Goal: Ask a question

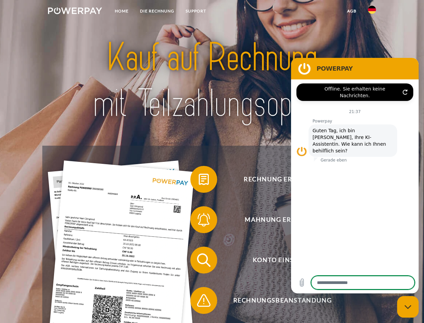
click at [75, 12] on img at bounding box center [75, 10] width 54 height 7
click at [372, 12] on img at bounding box center [372, 10] width 8 height 8
click at [352, 11] on link "agb" at bounding box center [352, 11] width 21 height 12
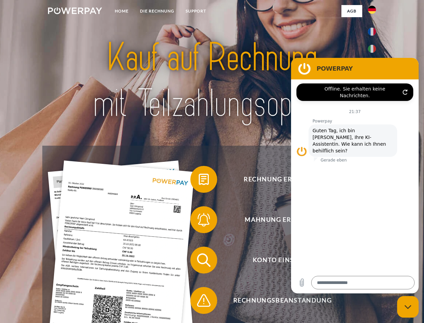
click at [199, 180] on span at bounding box center [194, 179] width 34 height 34
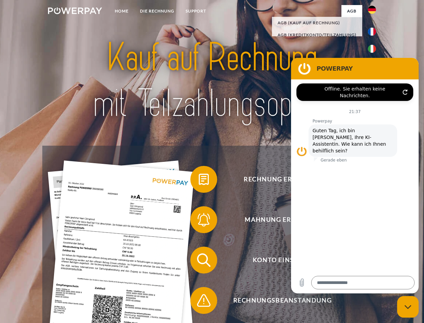
click at [199, 221] on span at bounding box center [194, 220] width 34 height 34
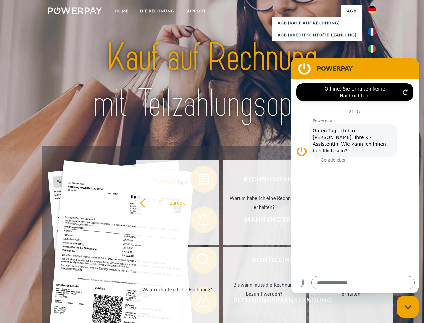
click at [223, 261] on link "Bis wann muss die Rechnung bezahlt werden?" at bounding box center [265, 289] width 84 height 84
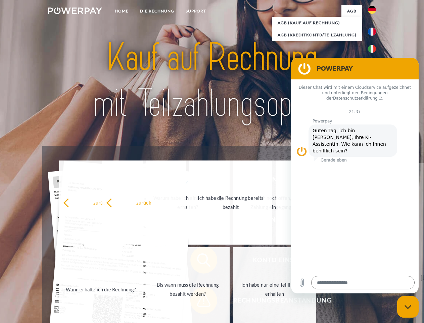
click at [233, 301] on link "Ich habe nur eine Teillieferung erhalten" at bounding box center [275, 289] width 84 height 84
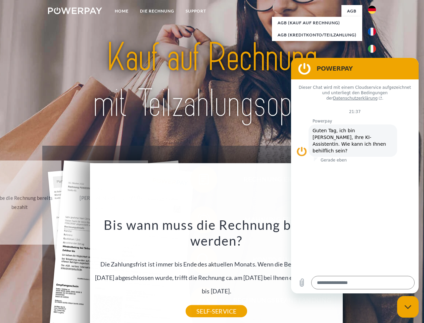
click at [408, 306] on icon "Messaging-Fenster schließen" at bounding box center [408, 306] width 7 height 4
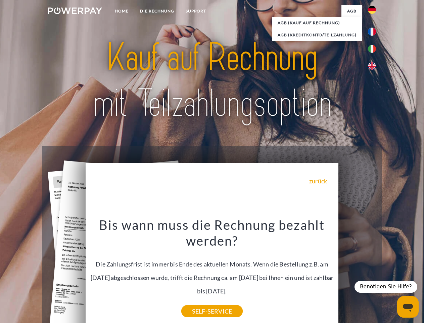
type textarea "*"
